Goal: Task Accomplishment & Management: Complete application form

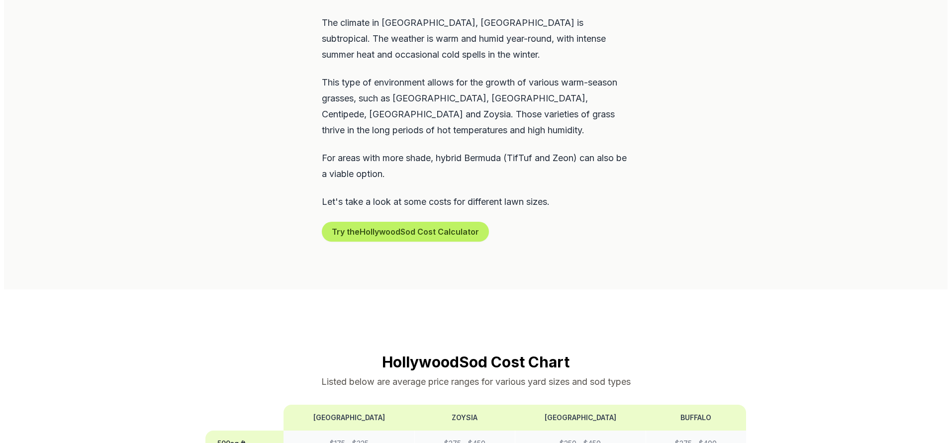
scroll to position [515, 0]
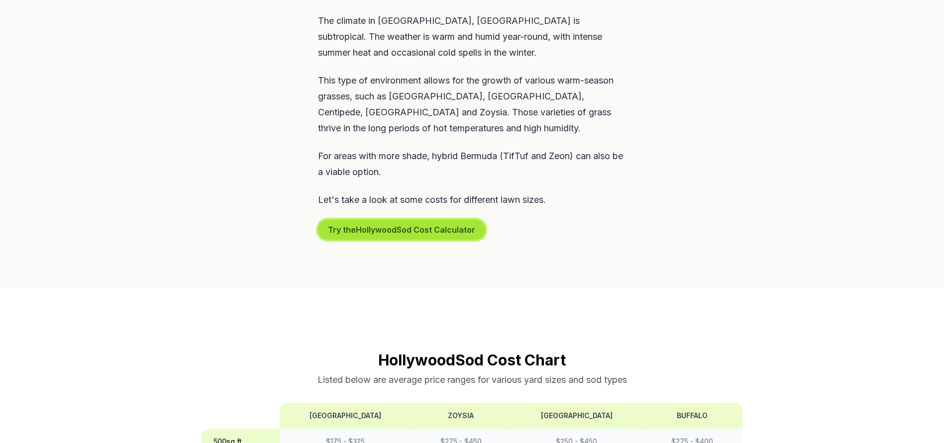
click at [402, 220] on button "Try the Hollywood Sod Cost Calculator" at bounding box center [401, 230] width 167 height 20
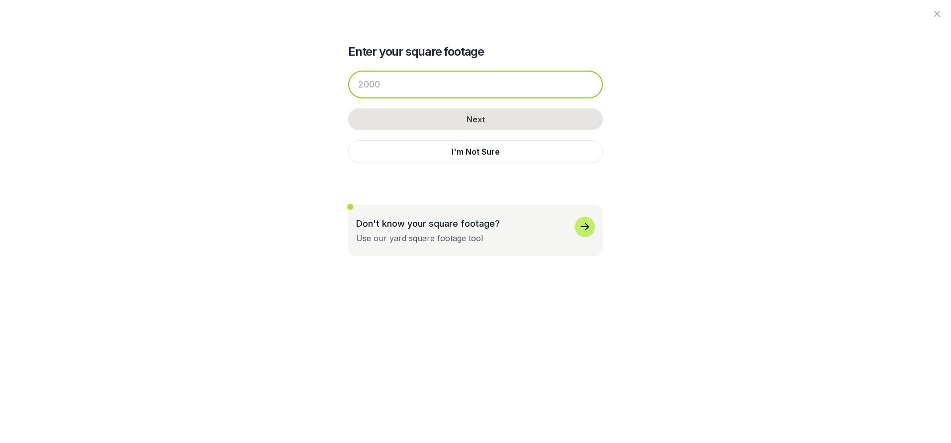
click at [400, 87] on input "number" at bounding box center [475, 85] width 255 height 28
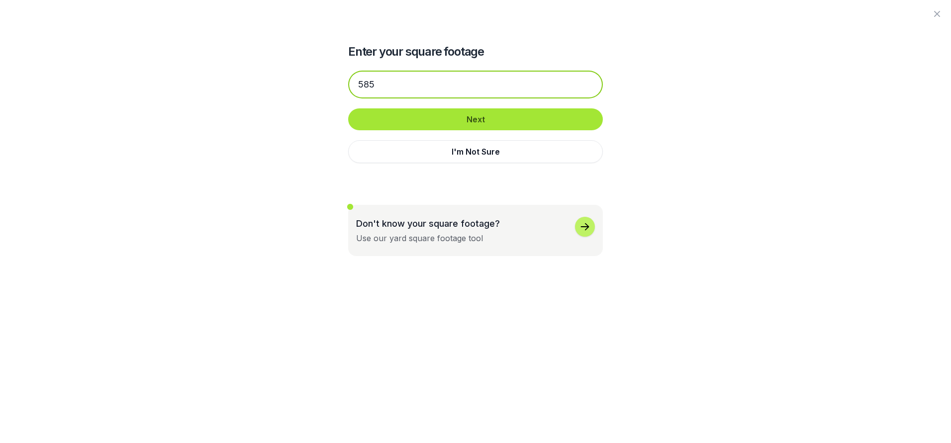
type input "585"
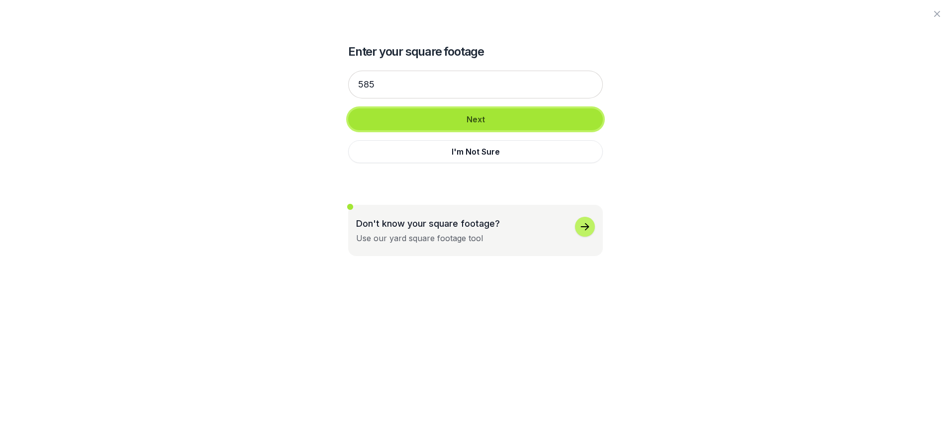
click at [474, 120] on button "Next" at bounding box center [475, 119] width 255 height 22
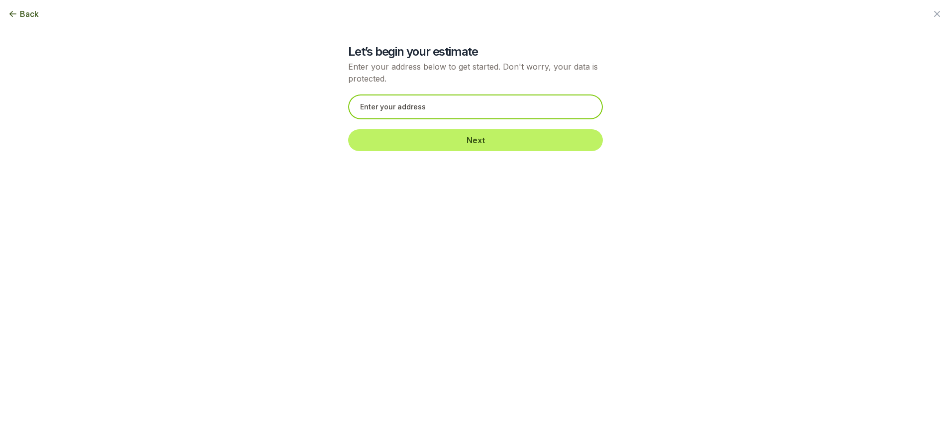
click at [413, 108] on input "text" at bounding box center [475, 107] width 255 height 25
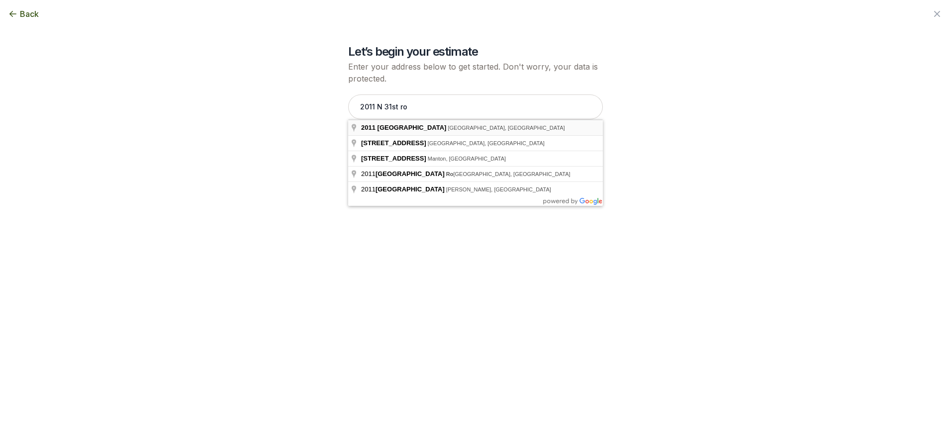
type input "[STREET_ADDRESS]"
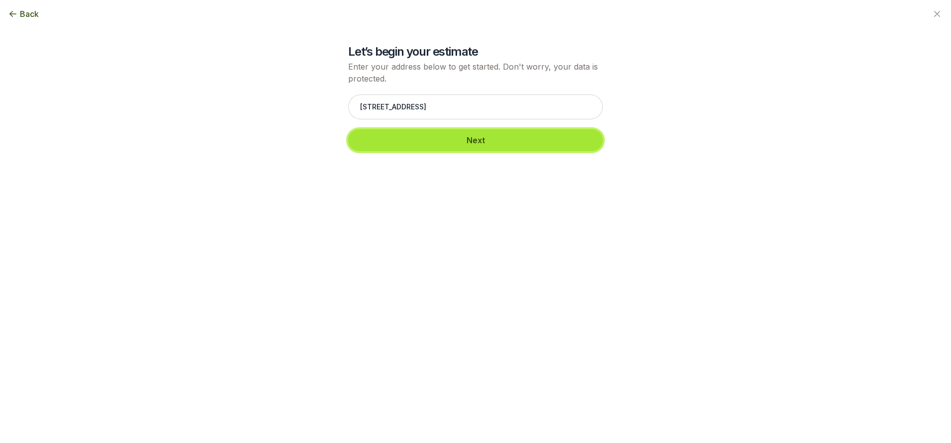
click at [476, 142] on button "Next" at bounding box center [475, 140] width 255 height 22
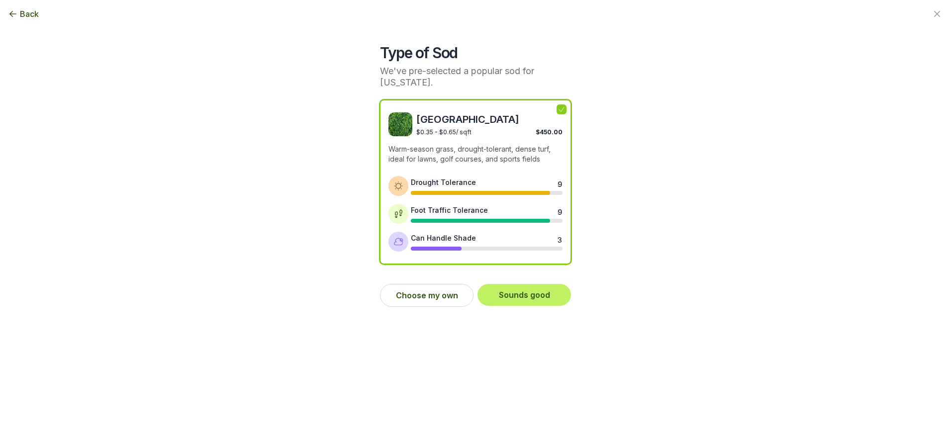
click at [553, 193] on div at bounding box center [487, 193] width 152 height 4
click at [526, 298] on button "Sounds good" at bounding box center [525, 295] width 94 height 22
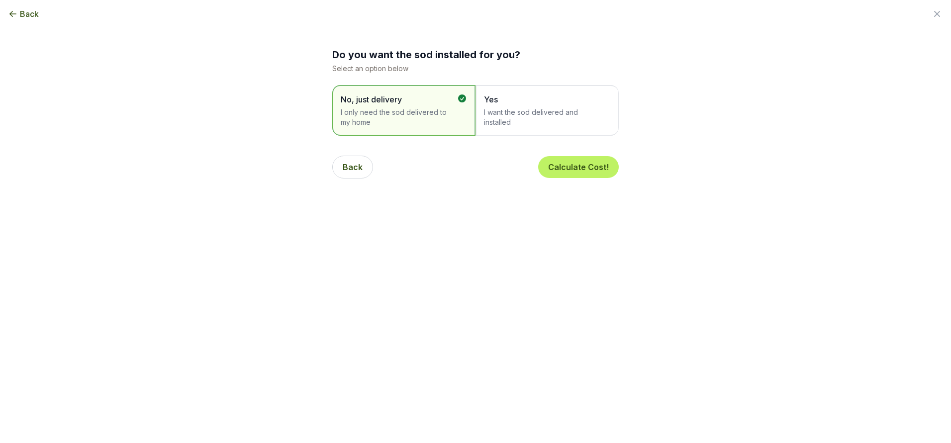
click at [571, 117] on span "I want the sod delivered and installed" at bounding box center [542, 117] width 116 height 20
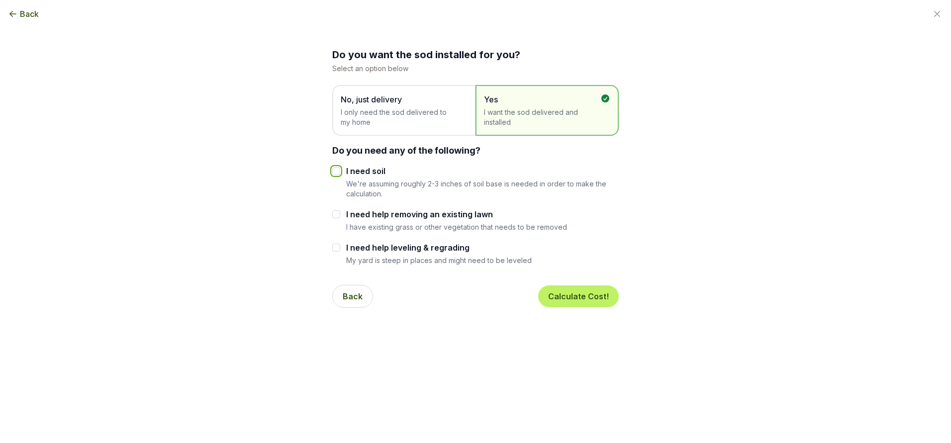
click at [335, 171] on input "I need soil" at bounding box center [336, 171] width 8 height 8
checkbox input "true"
click at [593, 295] on button "Calculate Cost!" at bounding box center [578, 297] width 81 height 22
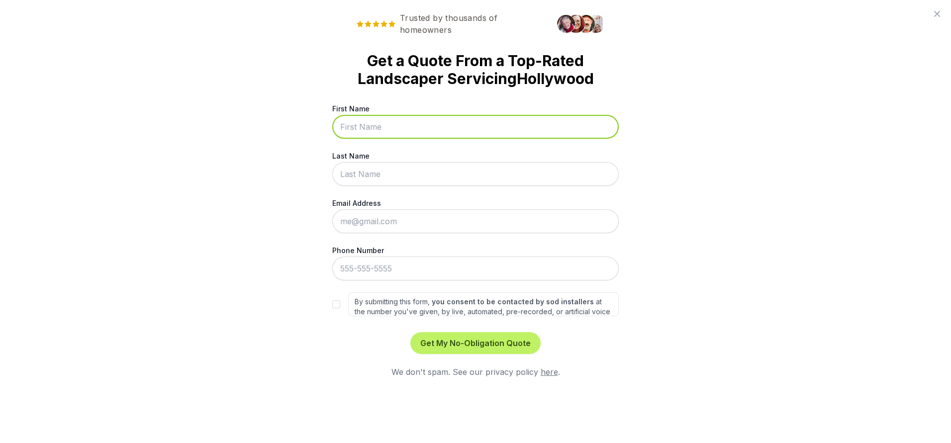
click at [365, 131] on input "First Name" at bounding box center [475, 127] width 287 height 24
type input "[PERSON_NAME]"
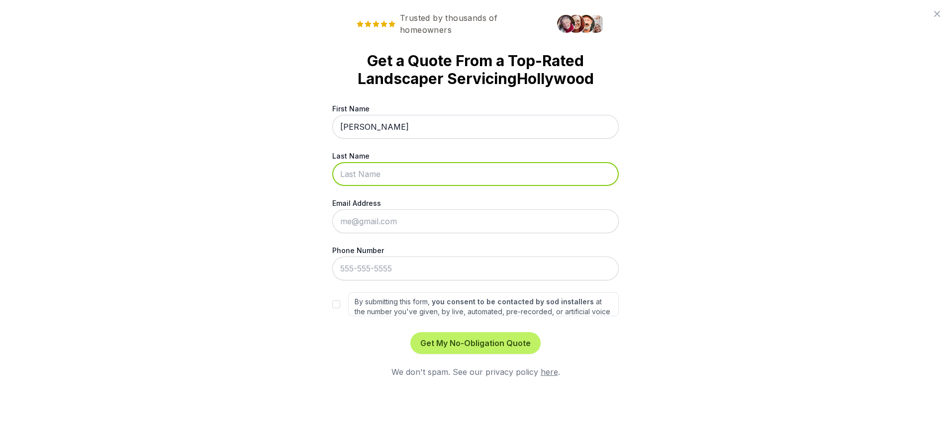
type input "[PERSON_NAME]"
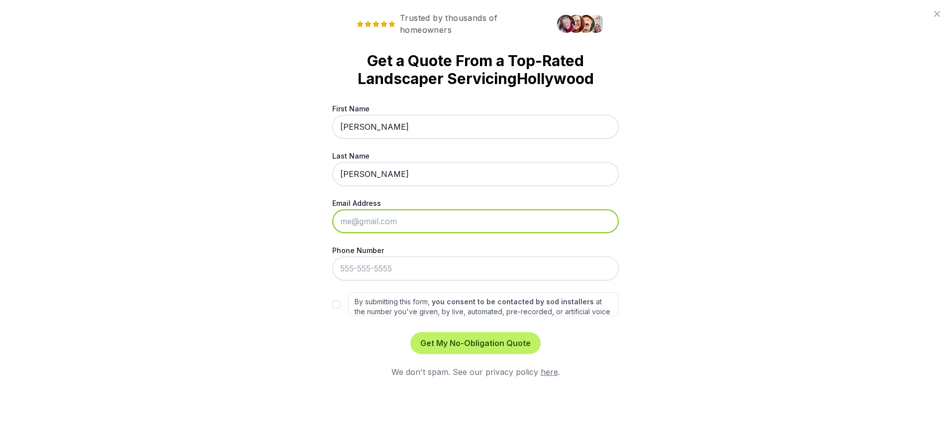
type input "[EMAIL_ADDRESS][DOMAIN_NAME]"
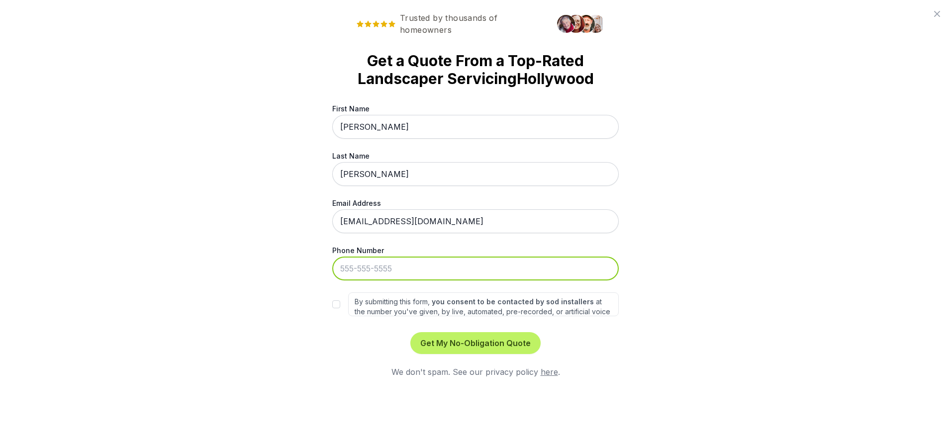
type input "[PHONE_NUMBER]"
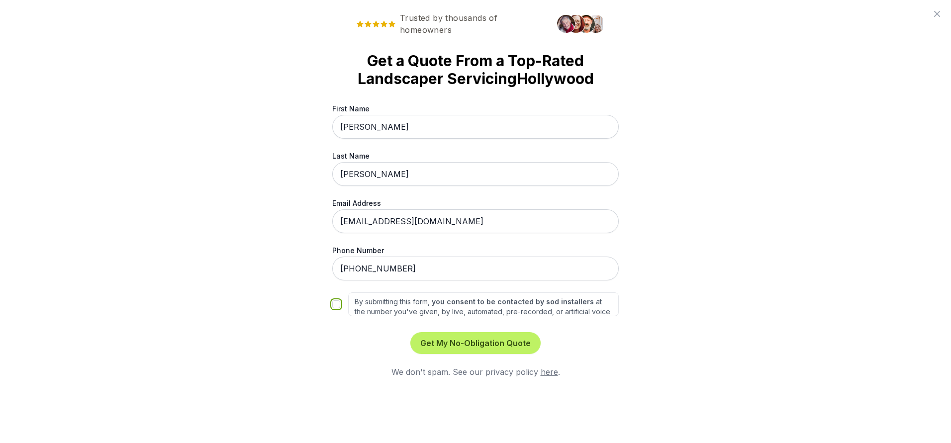
click at [337, 306] on input "By submitting this form, you consent to be contacted by sod installers at the n…" at bounding box center [336, 305] width 8 height 8
click at [587, 305] on label "By submitting this form, you consent to be contacted by sod installers at the n…" at bounding box center [483, 305] width 271 height 24
click at [340, 305] on input "By submitting this form, you consent to be contacted by sod installers at the n…" at bounding box center [336, 305] width 8 height 8
checkbox input "false"
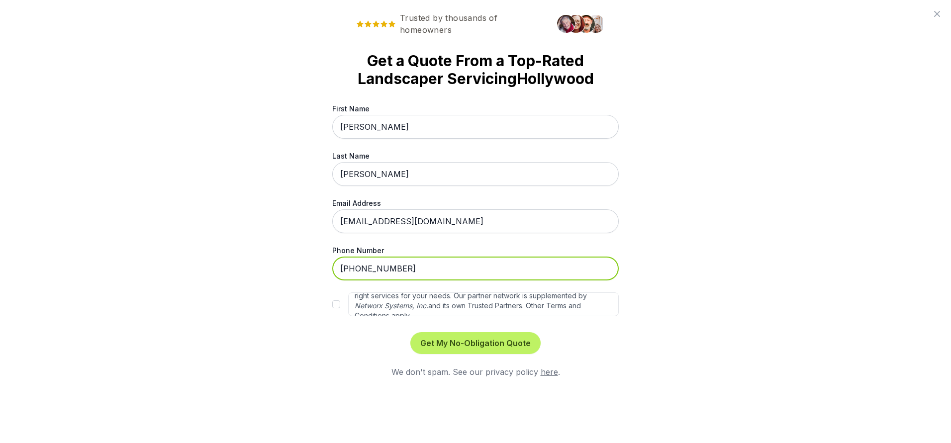
click at [428, 271] on input "[PHONE_NUMBER]" at bounding box center [475, 269] width 287 height 24
type input "9"
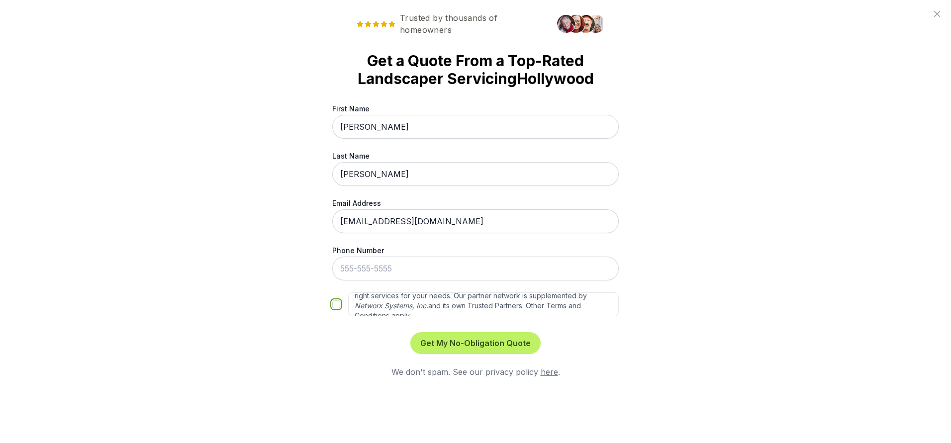
click at [336, 304] on input "By submitting this form, you consent to be contacted by sod installers at the n…" at bounding box center [336, 305] width 8 height 8
checkbox input "true"
click at [487, 343] on button "Get My No-Obligation Quote" at bounding box center [476, 343] width 130 height 22
